Goal: Information Seeking & Learning: Learn about a topic

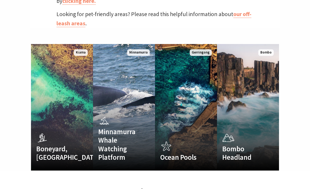
scroll to position [318, 0]
click at [177, 88] on link "Ocean Pools Kiama's scenic, sheltered harbour and ocean pools Read More Gerring…" at bounding box center [186, 107] width 62 height 126
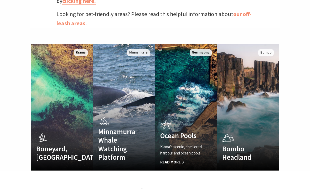
scroll to position [333, 0]
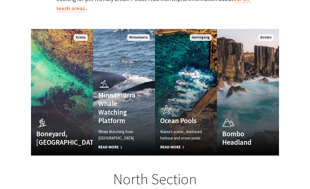
click at [110, 144] on span "Read More" at bounding box center [119, 147] width 42 height 6
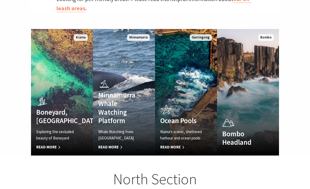
click at [43, 144] on span "Read More" at bounding box center [57, 147] width 42 height 6
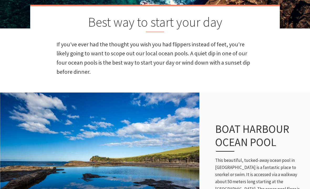
scroll to position [134, 0]
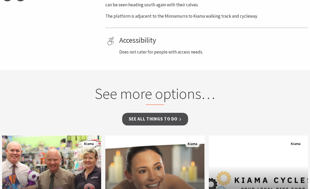
scroll to position [280, 0]
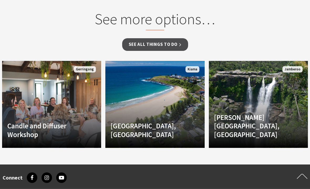
scroll to position [361, 0]
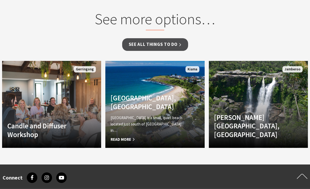
click at [114, 136] on span "Read More" at bounding box center [148, 139] width 74 height 6
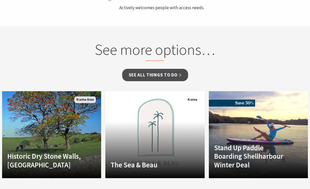
scroll to position [327, 0]
